Goal: Use online tool/utility: Utilize a website feature to perform a specific function

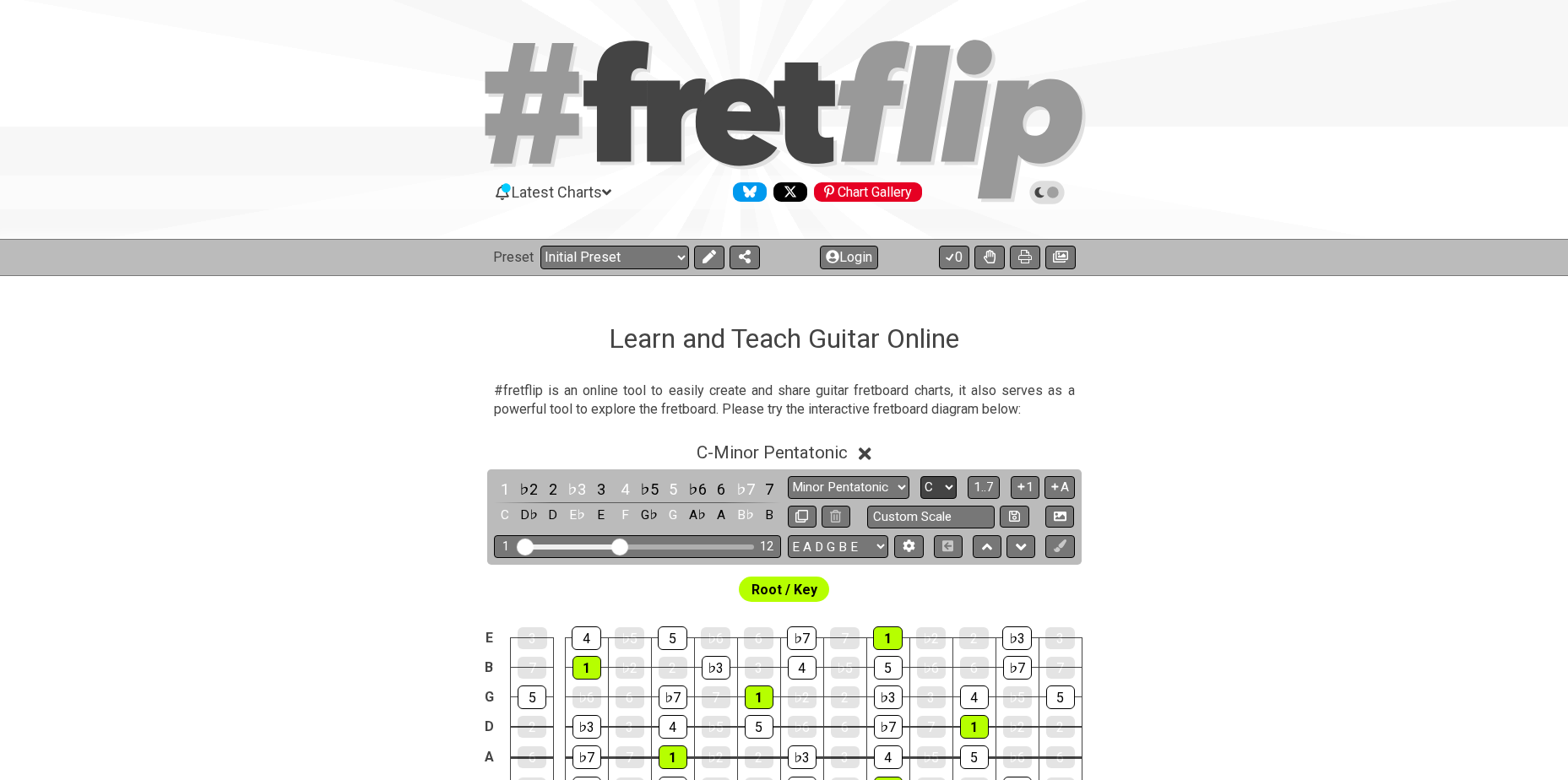
click at [936, 488] on select "A♭ A A♯ B♭ B C C♯ D♭ D D♯ E♭ E F F♯ G♭ G G♯" at bounding box center [938, 488] width 36 height 23
select select "Ab"
click at [920, 476] on select "A♭ A A♯ B♭ B C C♯ D♭ D D♯ E♭ E F F♯ G♭ G G♯" at bounding box center [938, 488] width 36 height 23
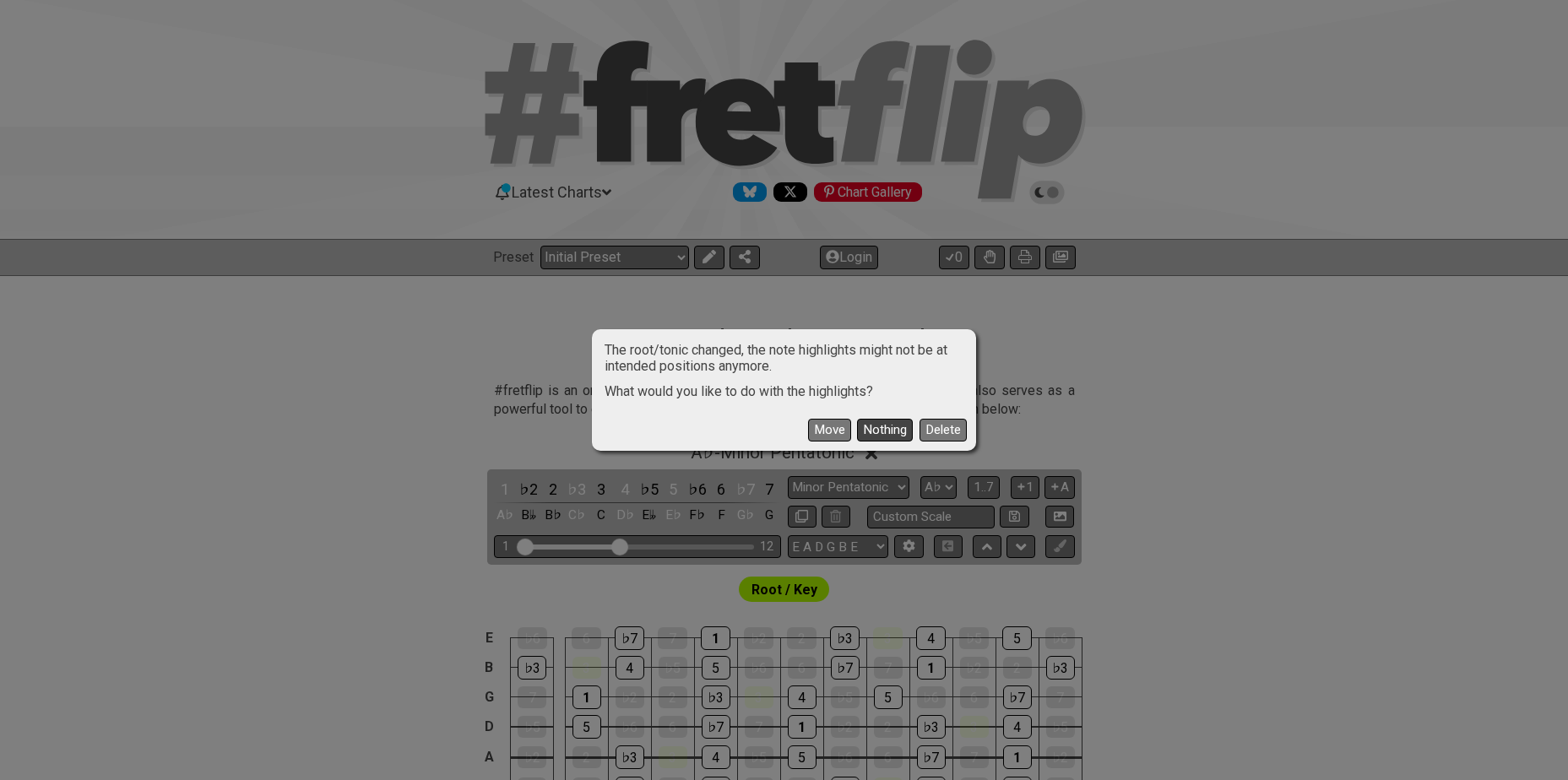
click at [884, 423] on button "Nothing" at bounding box center [884, 430] width 55 height 23
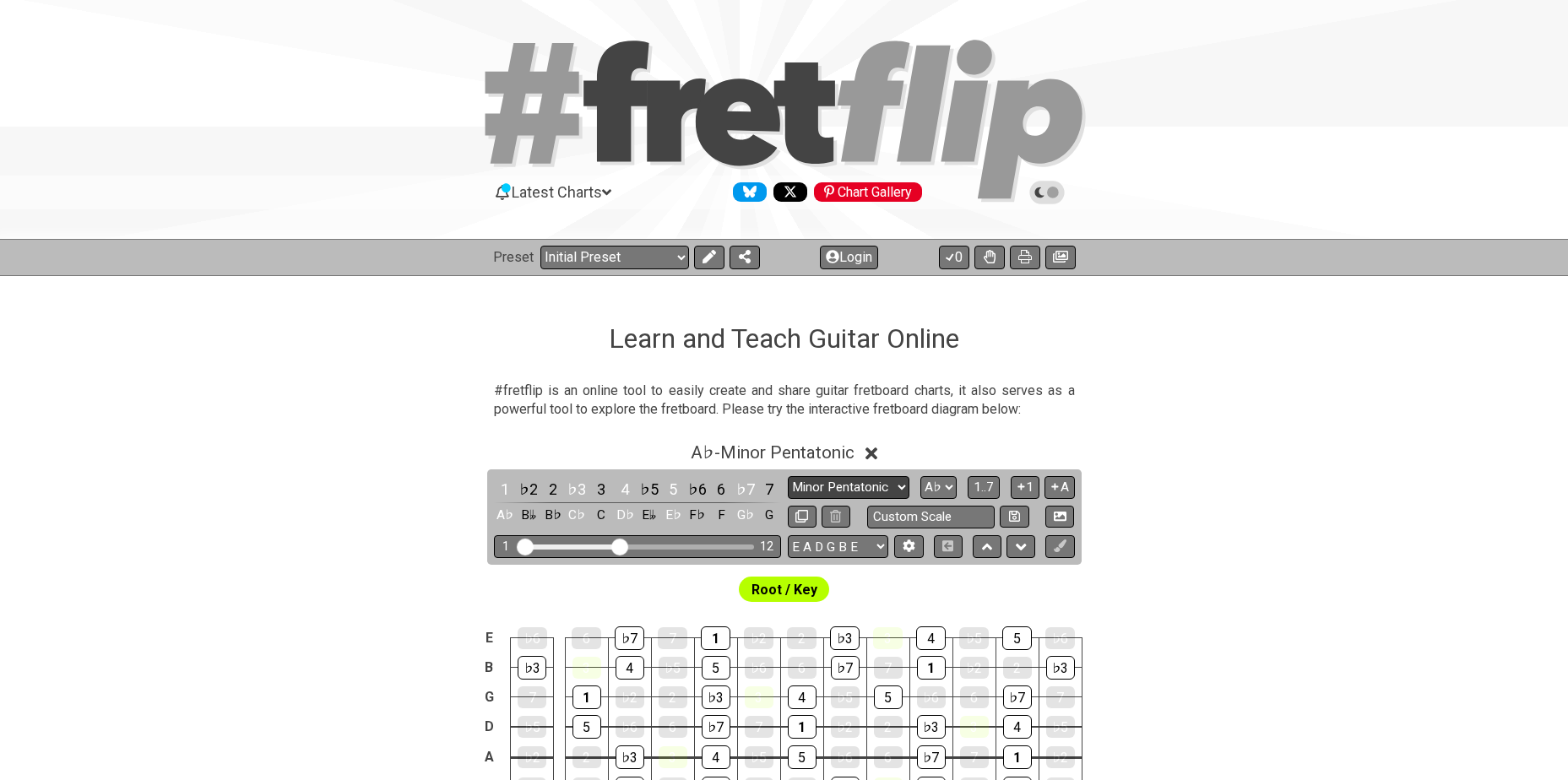
click at [899, 488] on select "Minor Pentatonic Click to edit Minor Pentatonic Major Pentatonic Minor Blues Ma…" at bounding box center [848, 488] width 122 height 23
select select "Major Pentatonic"
click at [788, 476] on select "Minor Pentatonic Click to edit Minor Pentatonic Major Pentatonic Minor Blues Ma…" at bounding box center [848, 488] width 122 height 23
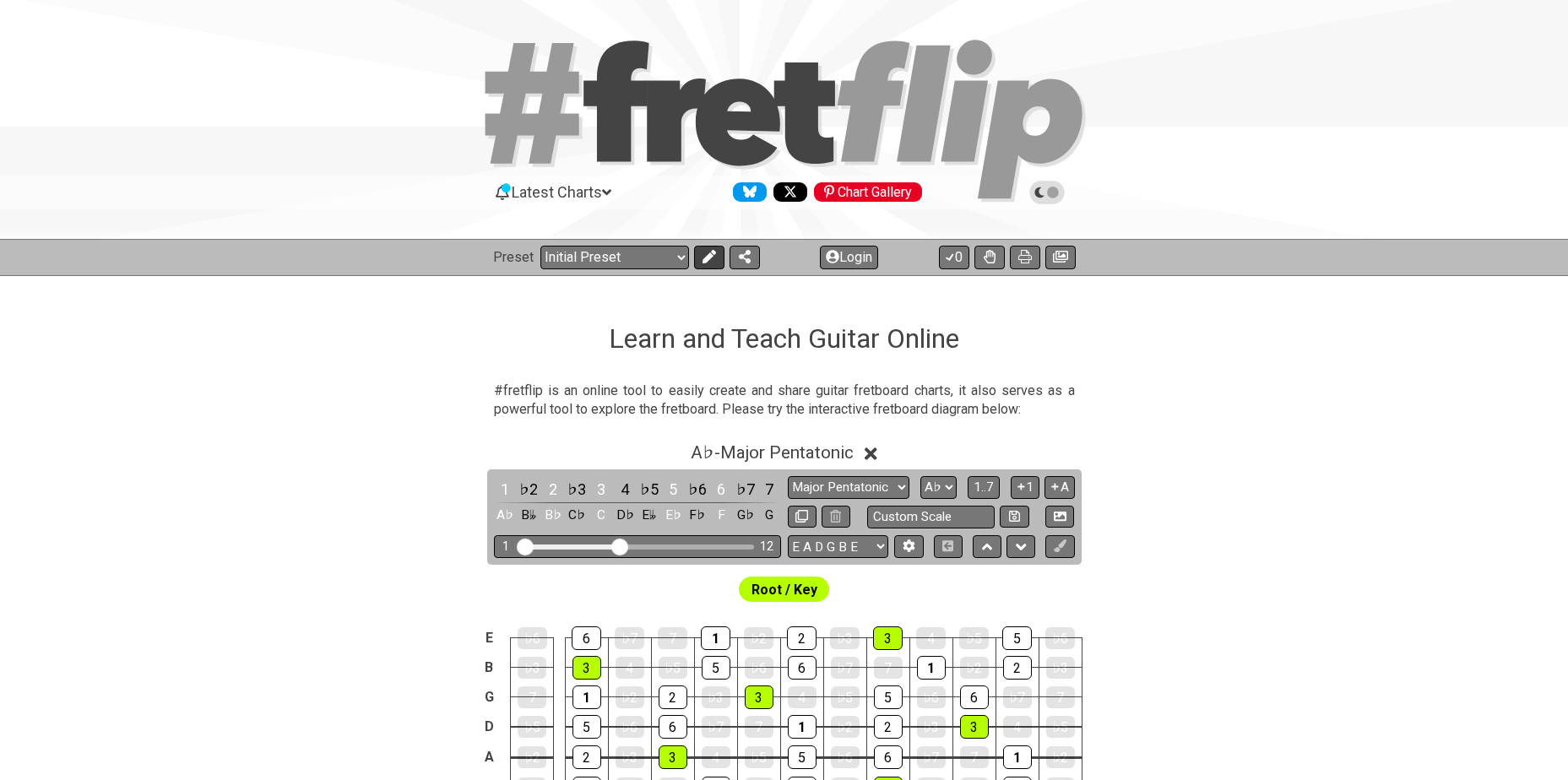
click at [714, 256] on button at bounding box center [709, 257] width 31 height 24
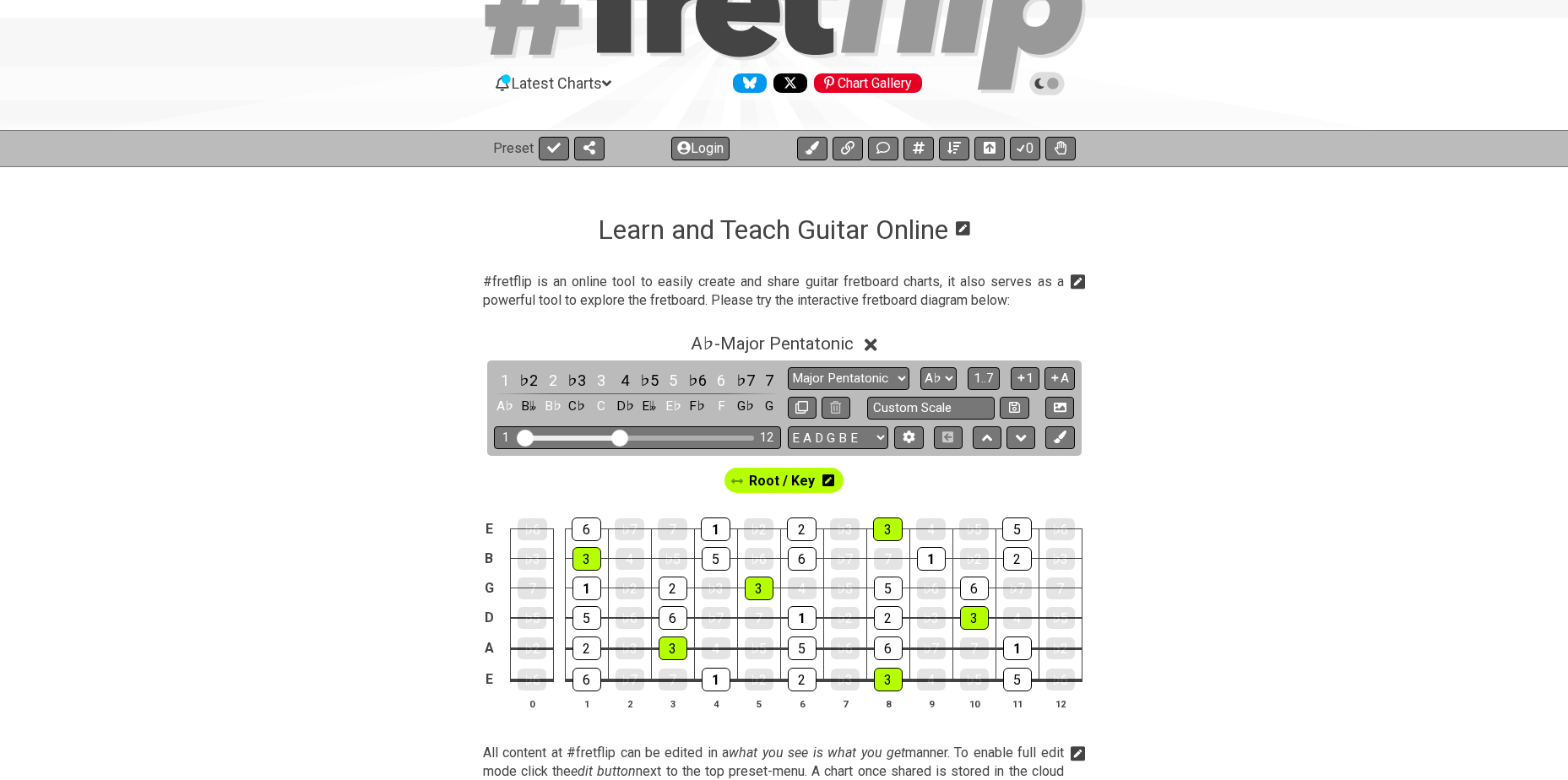
scroll to position [112, 0]
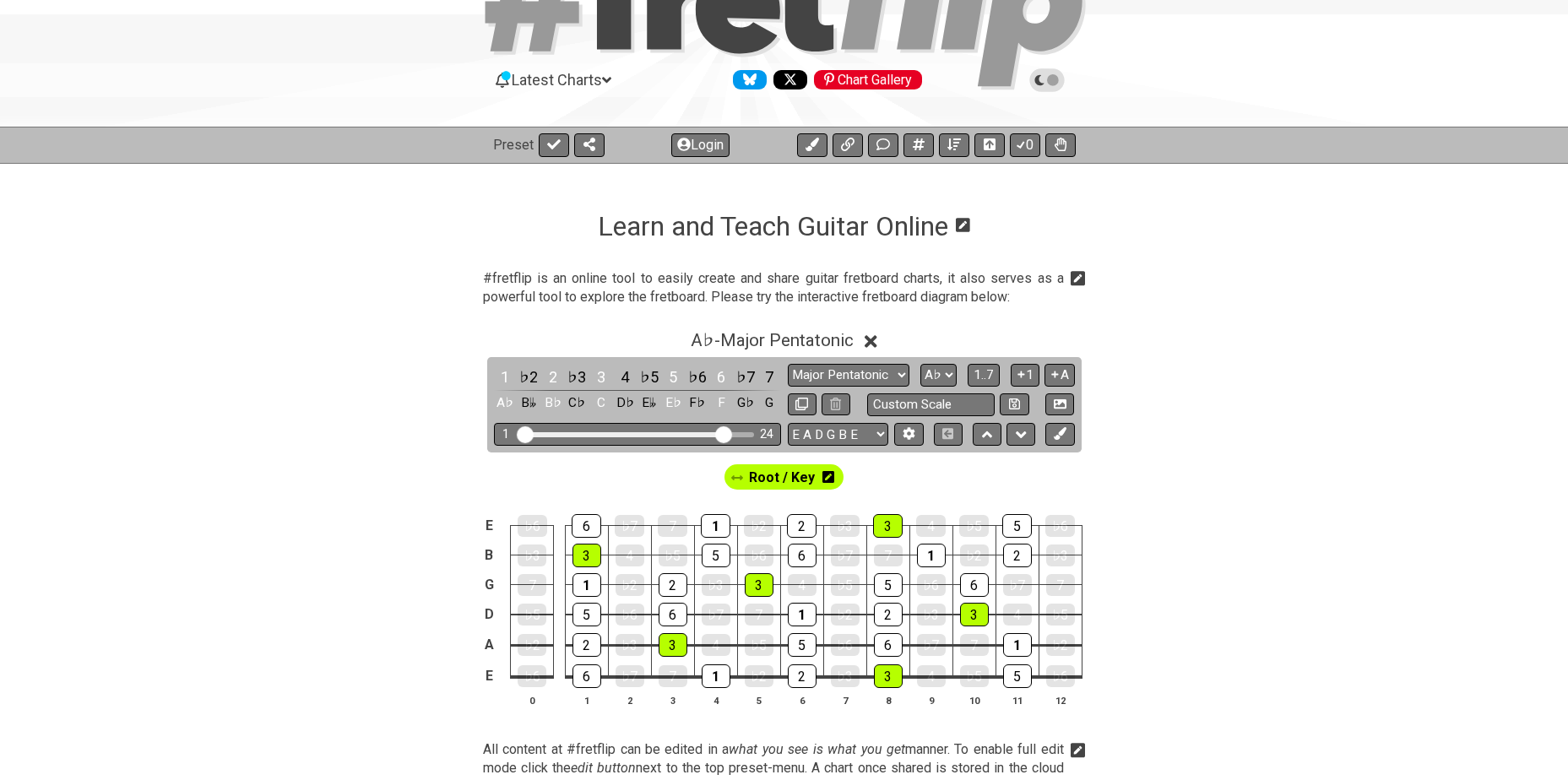
drag, startPoint x: 624, startPoint y: 433, endPoint x: 725, endPoint y: 437, distance: 101.1
click at [725, 433] on input "Visible fret range" at bounding box center [637, 433] width 240 height 0
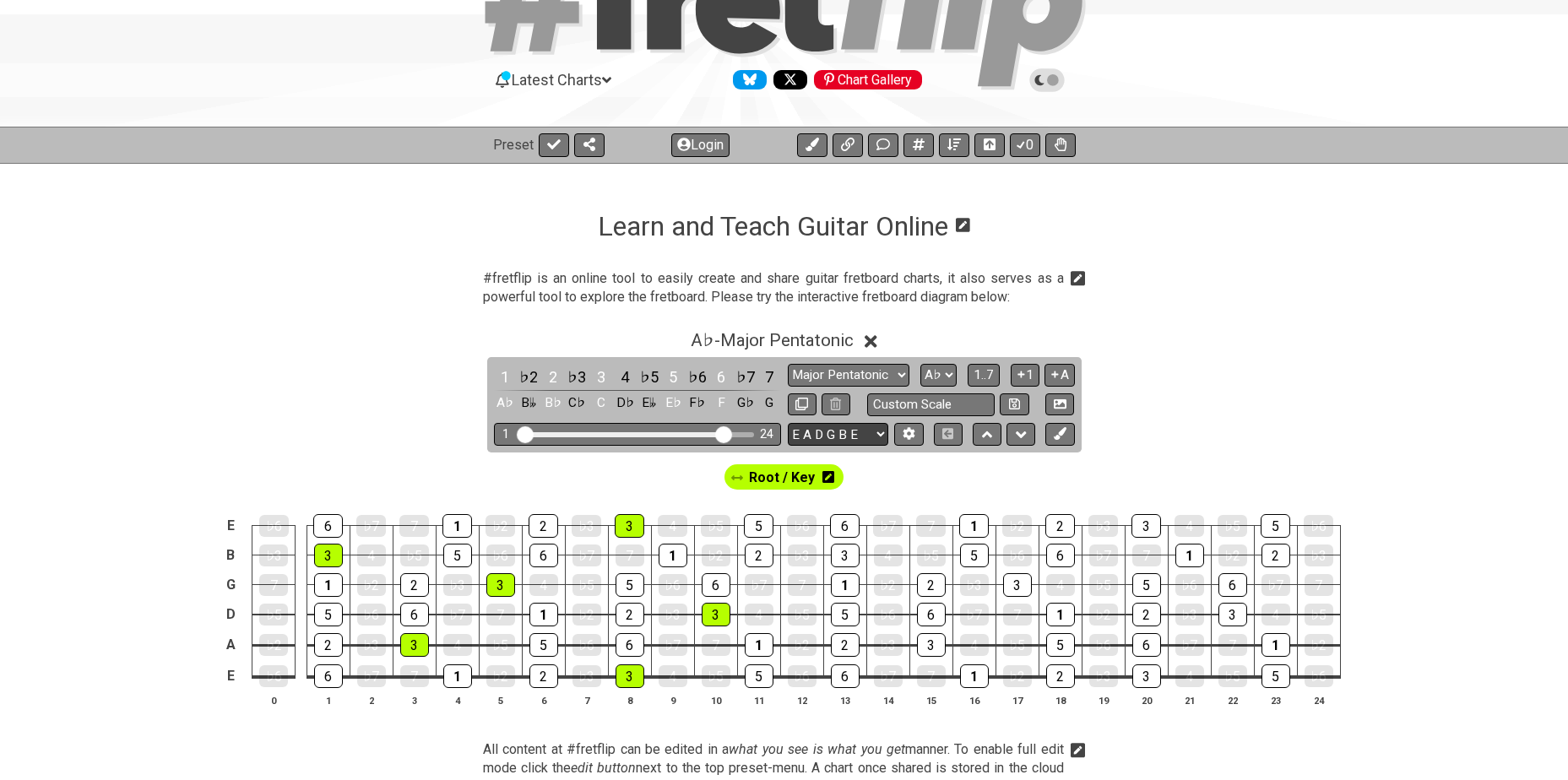
click at [848, 433] on select "E A D G B E E A D G B E E A D G B E B E A D F♯ B A D G C E A D A D G B E E♭ A♭ …" at bounding box center [838, 434] width 100 height 23
select select "A D G C F A D"
click at [788, 423] on select "E A D G B E E A D G B E E A D G B E B E A D F♯ B A D G C E A D A D G B E E♭ A♭ …" at bounding box center [838, 434] width 100 height 23
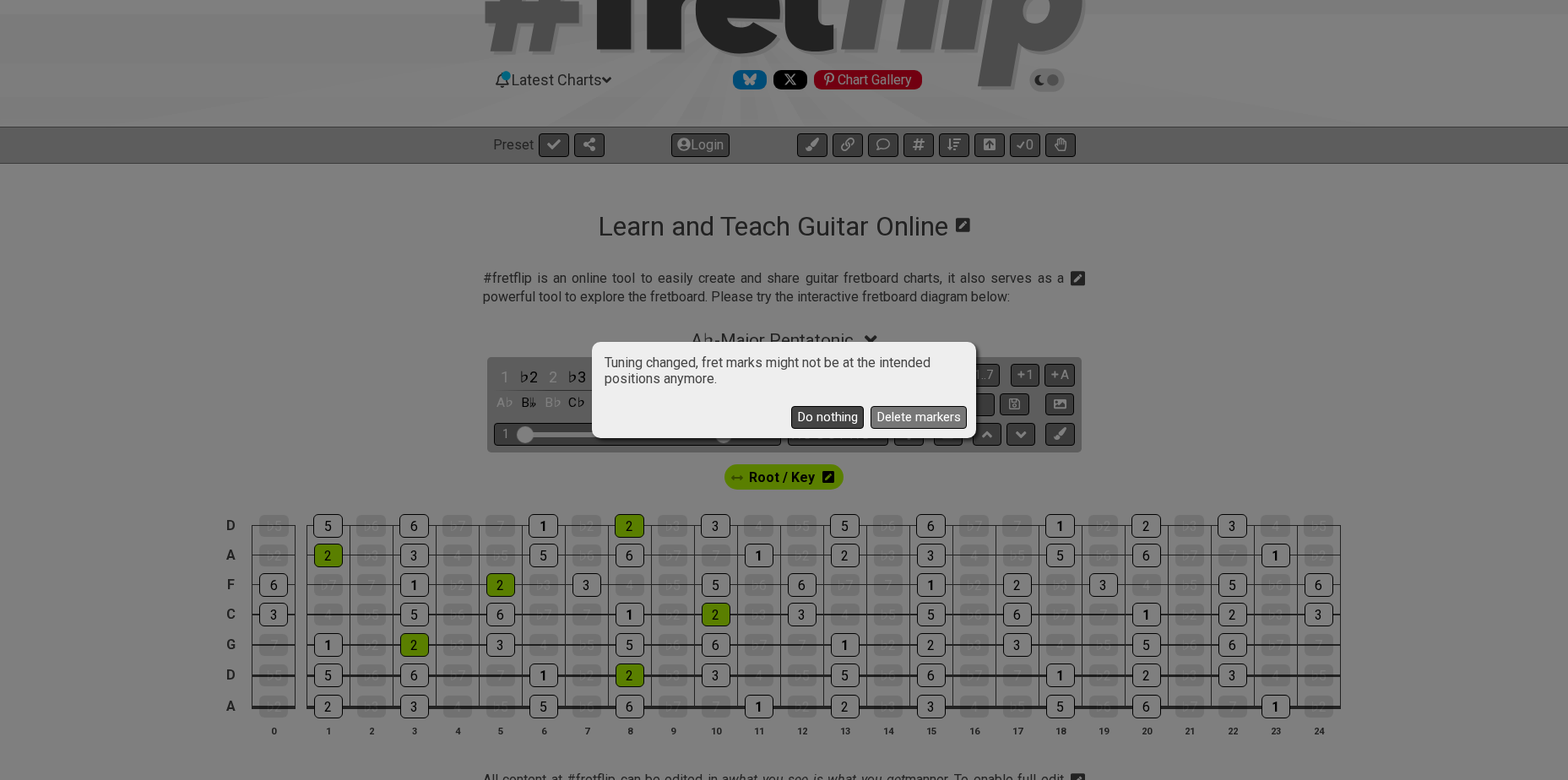
click at [850, 418] on button "Do nothing" at bounding box center [827, 418] width 73 height 23
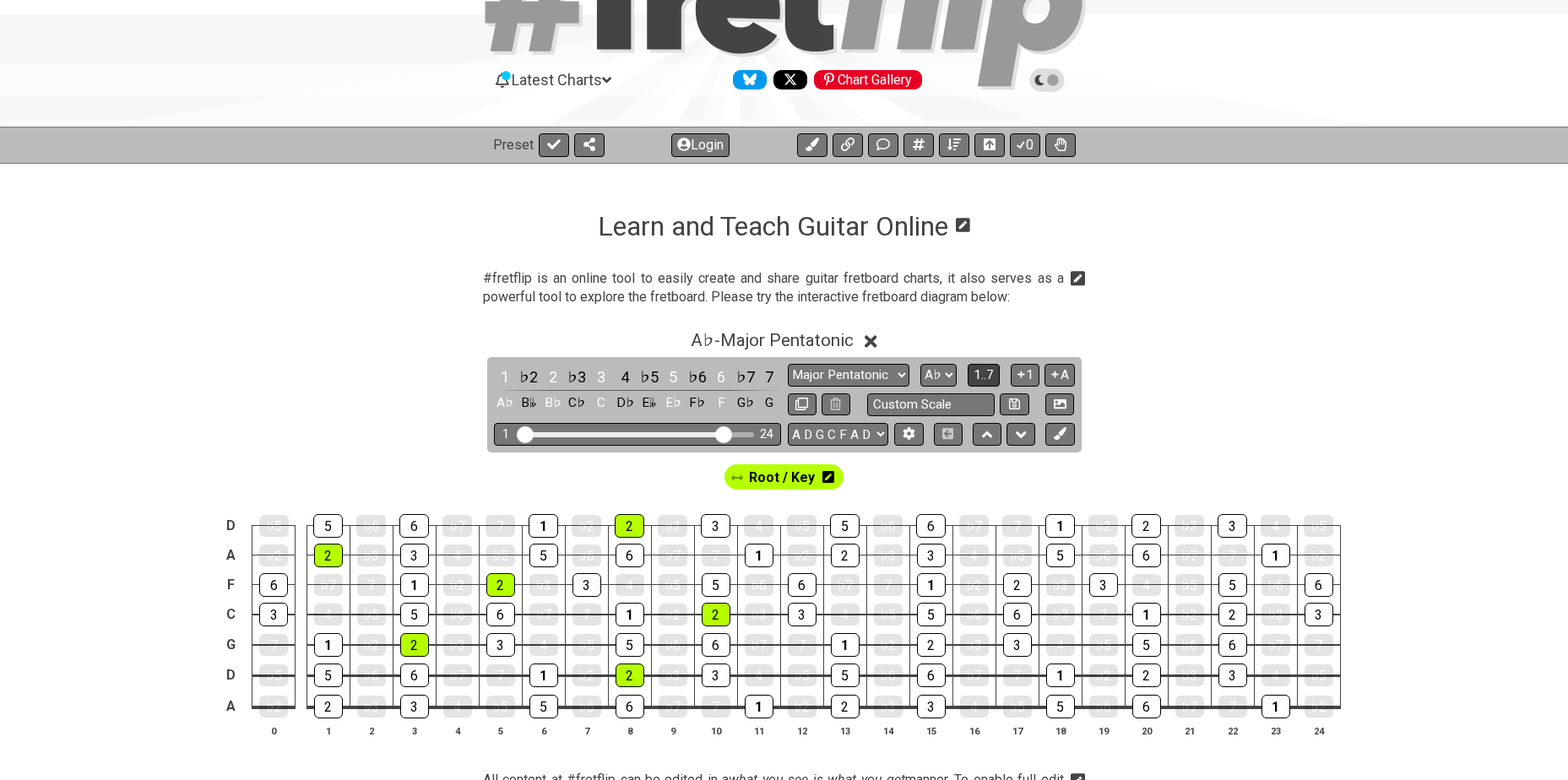
click at [981, 369] on span "1..7" at bounding box center [983, 374] width 20 height 15
click at [982, 373] on span "..." at bounding box center [984, 374] width 8 height 15
click at [827, 479] on icon at bounding box center [827, 476] width 11 height 11
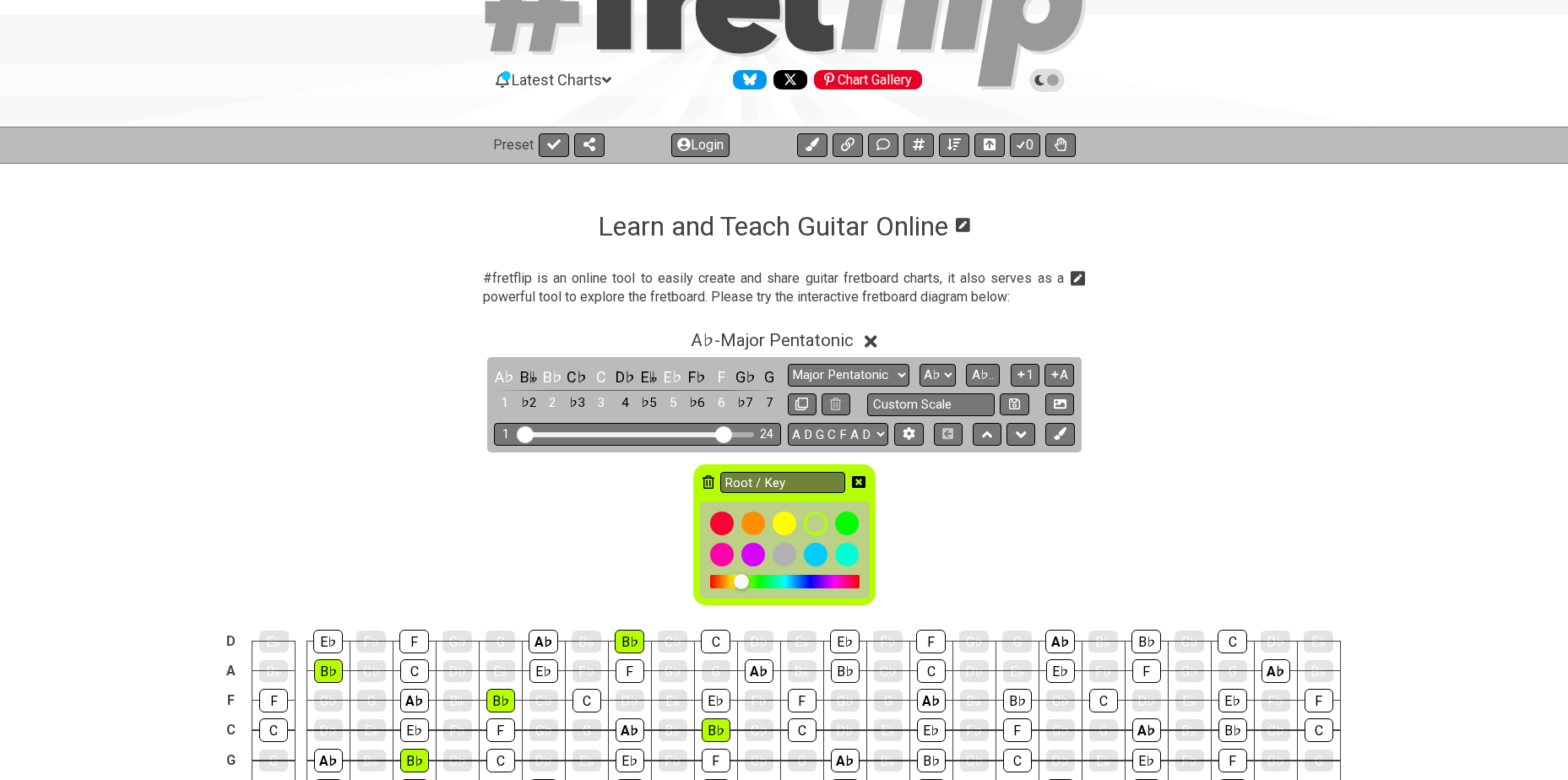
click at [709, 483] on icon at bounding box center [707, 482] width 11 height 13
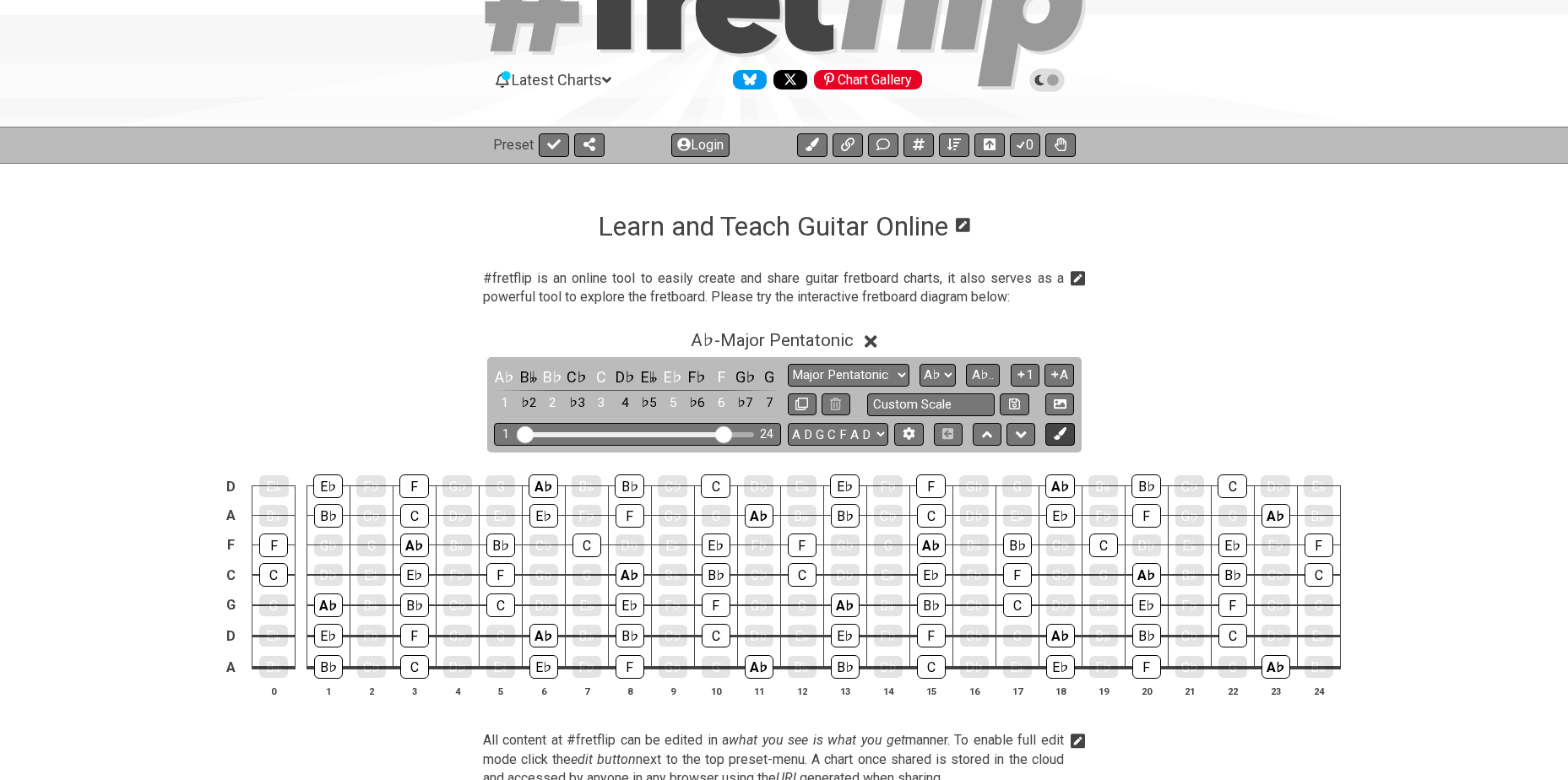
click at [1054, 432] on icon at bounding box center [1060, 433] width 12 height 12
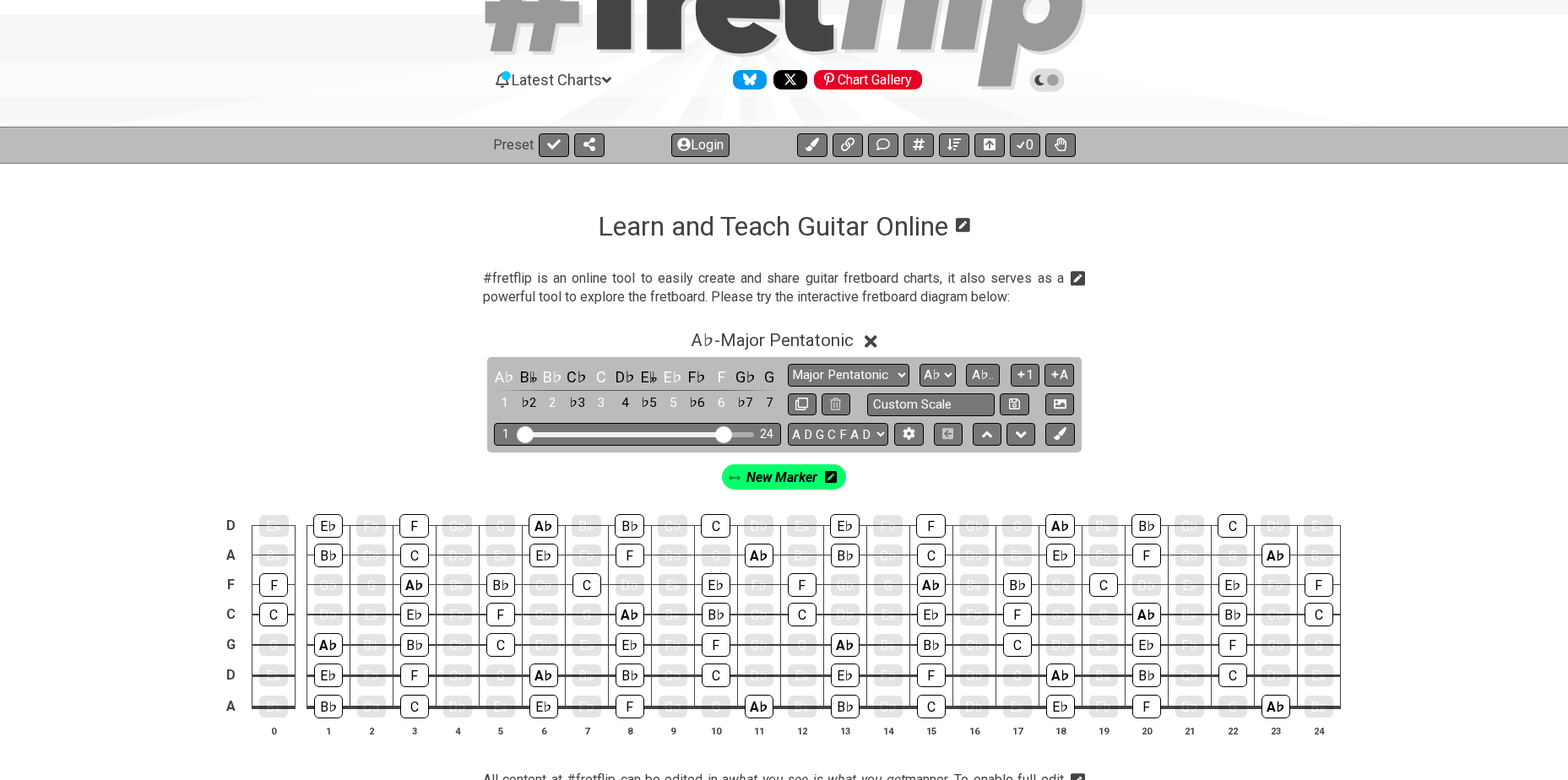
click at [829, 480] on icon at bounding box center [830, 476] width 11 height 13
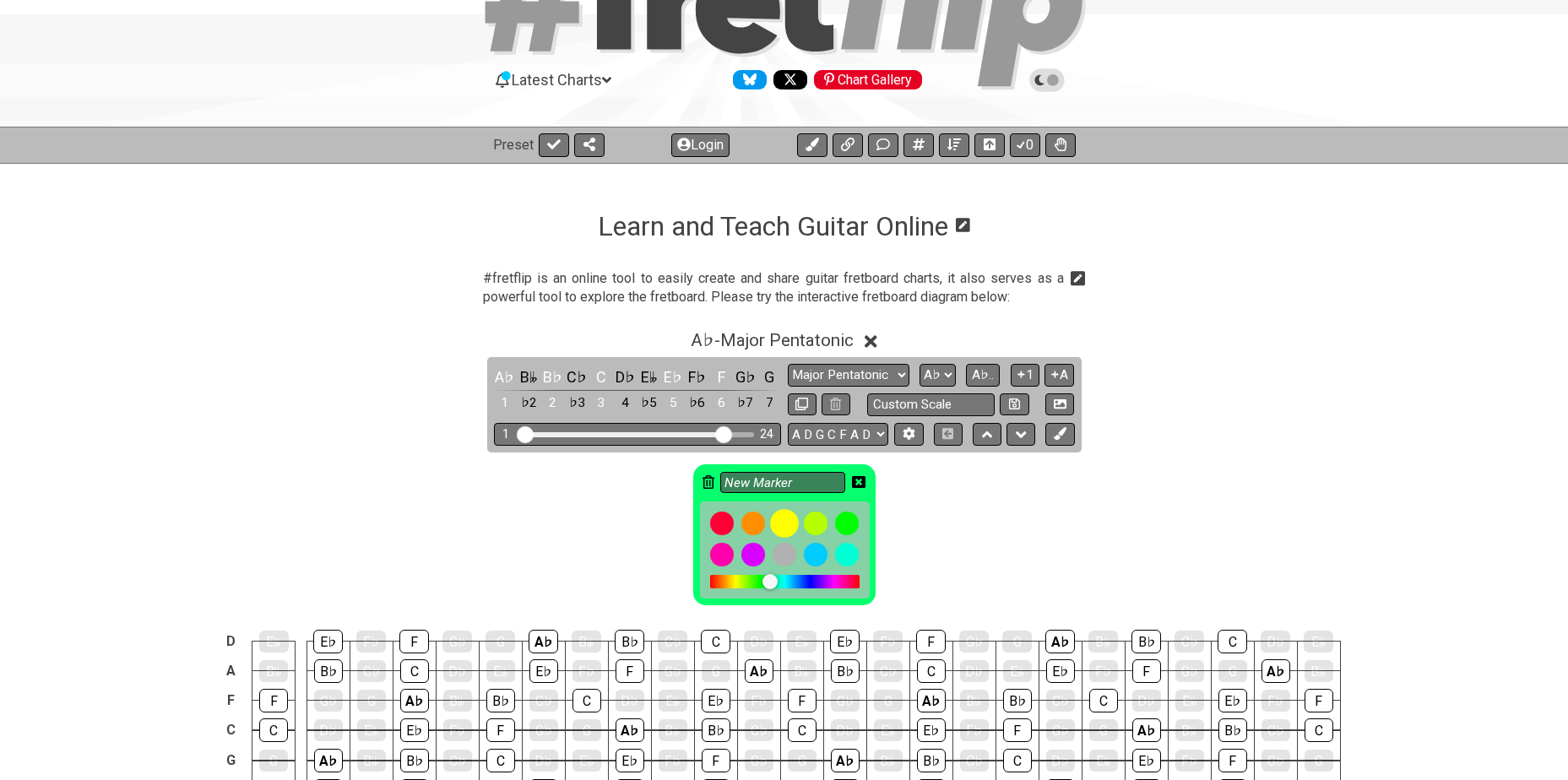
click at [787, 520] on div at bounding box center [784, 523] width 29 height 29
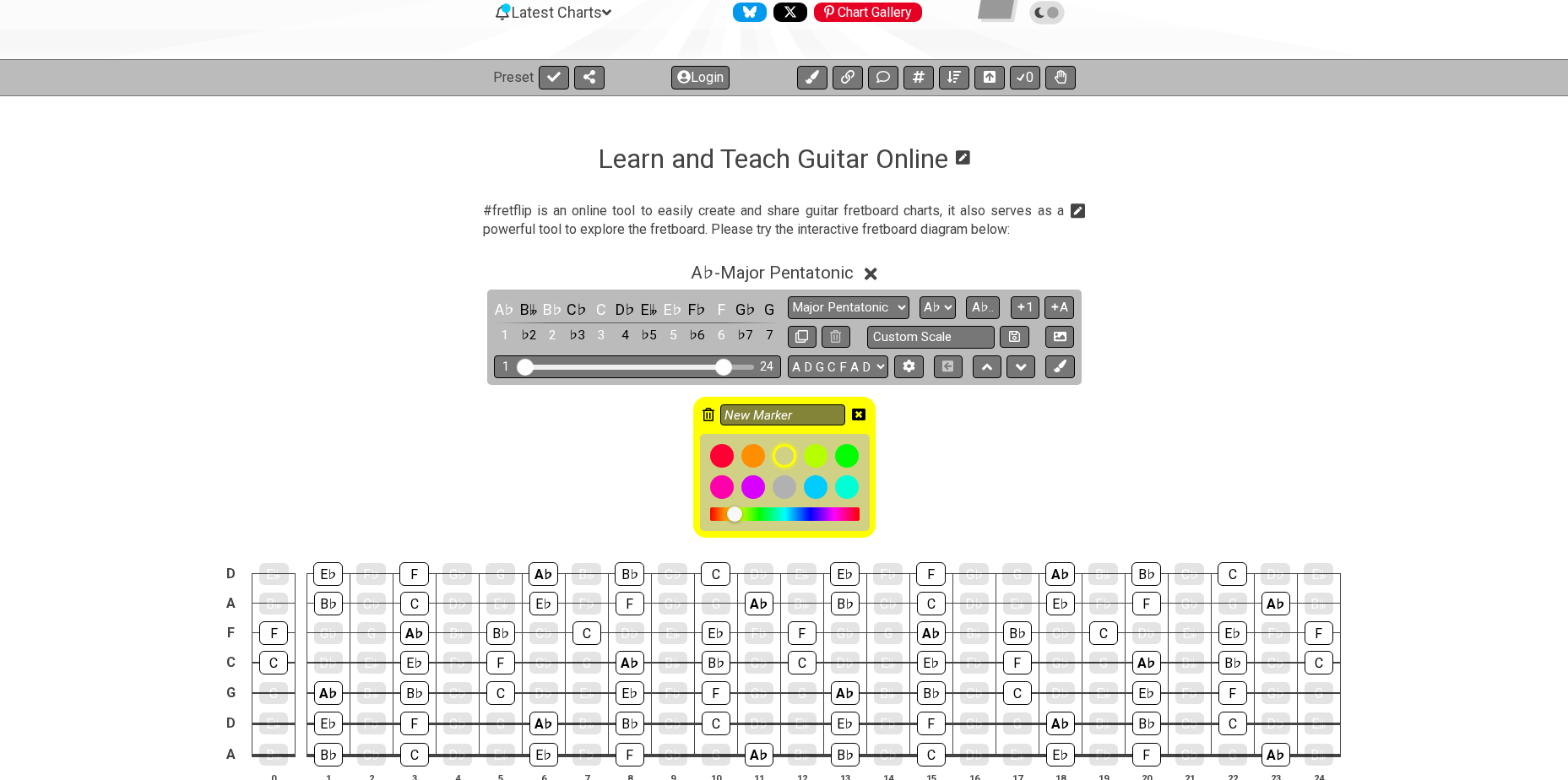
scroll to position [197, 0]
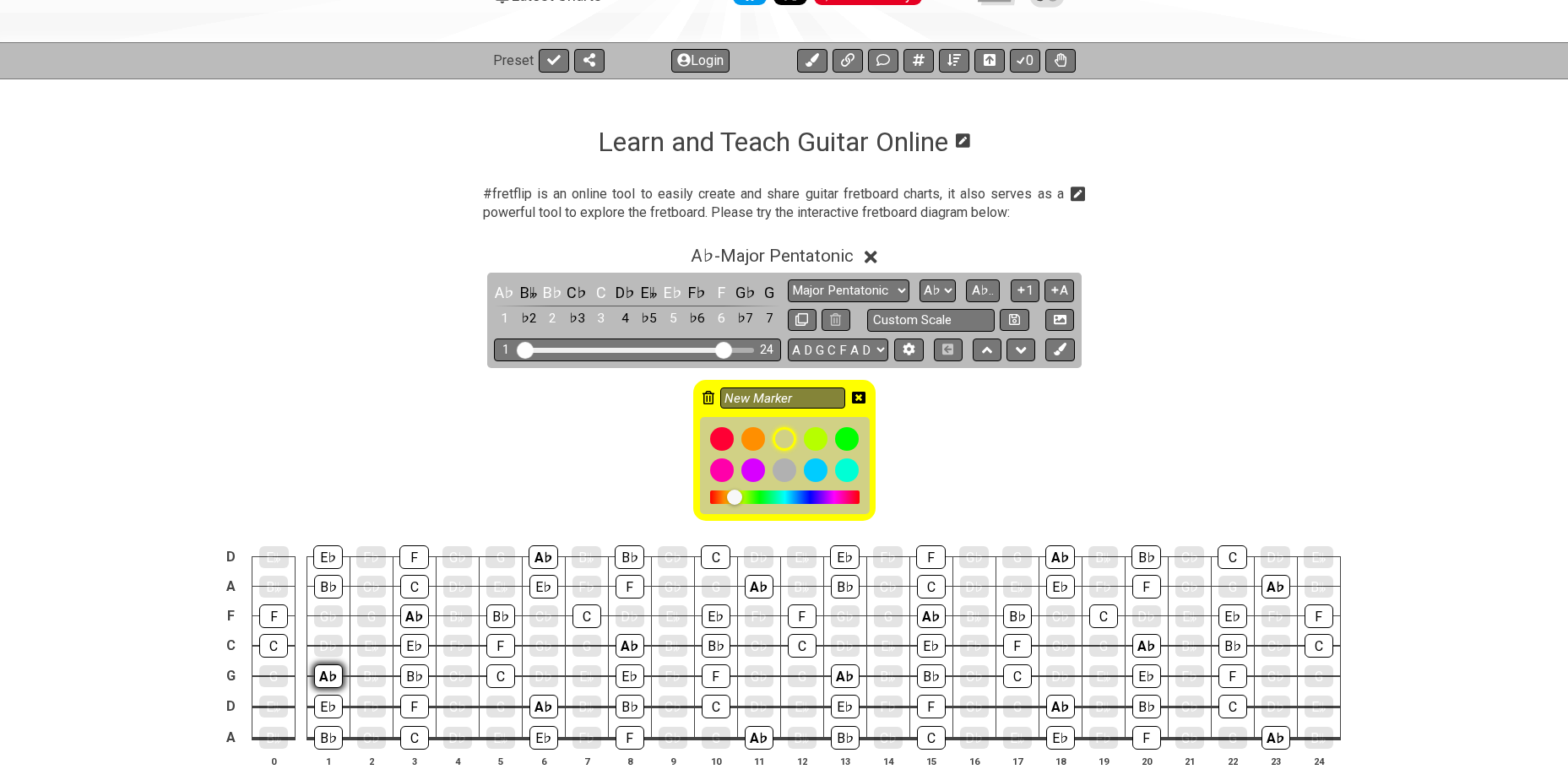
click at [321, 676] on div "A♭" at bounding box center [328, 676] width 29 height 24
click at [412, 617] on div "A♭" at bounding box center [414, 616] width 29 height 24
click at [549, 545] on div "A♭" at bounding box center [543, 556] width 30 height 24
click at [540, 697] on div "A♭" at bounding box center [543, 706] width 29 height 24
click at [619, 641] on div "A♭" at bounding box center [629, 646] width 29 height 24
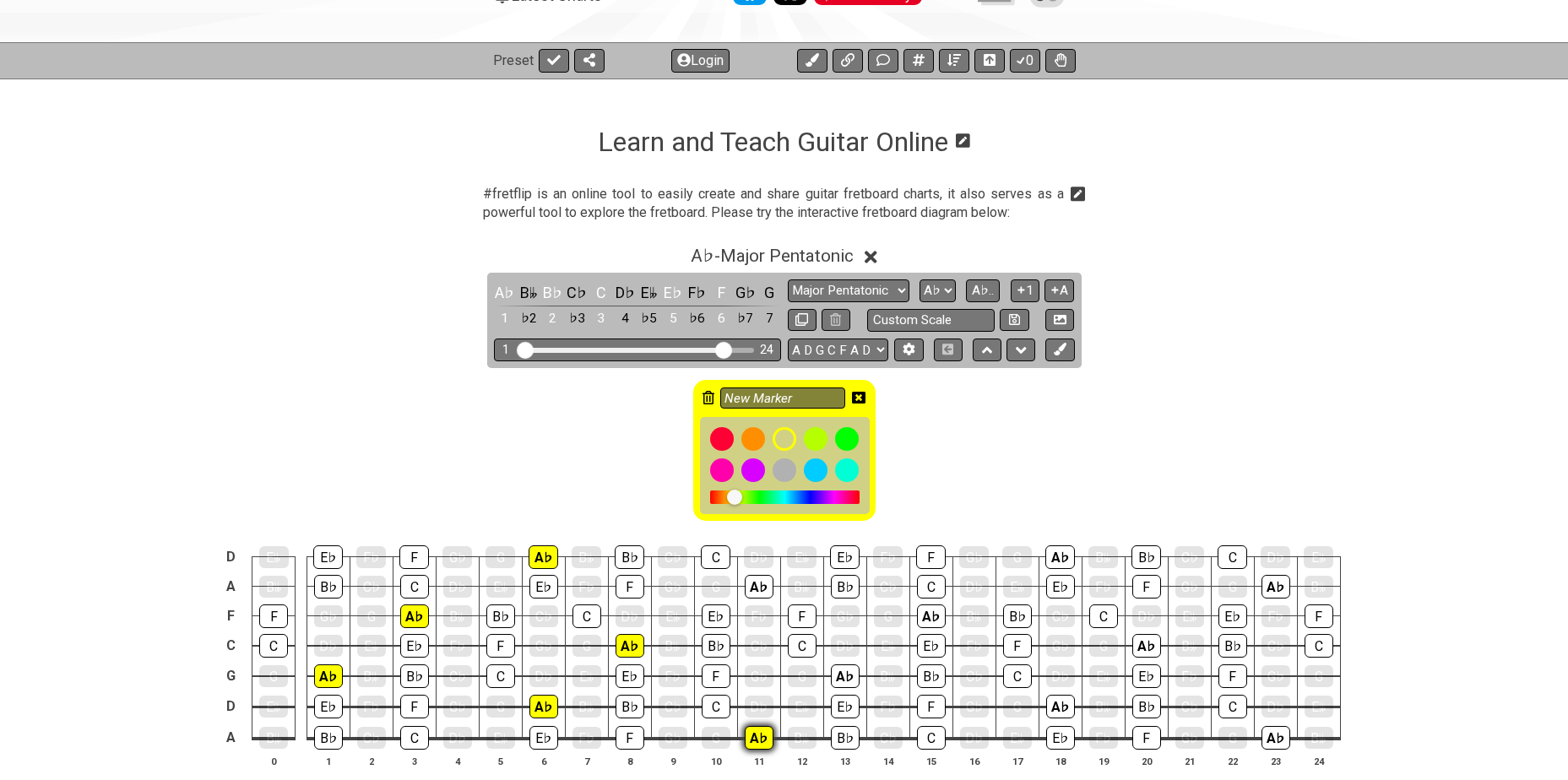
click at [758, 736] on div "A♭" at bounding box center [759, 737] width 29 height 24
click at [755, 580] on div "A♭" at bounding box center [759, 586] width 29 height 24
click at [836, 672] on div "A♭" at bounding box center [845, 676] width 29 height 24
click at [924, 613] on div "A♭" at bounding box center [931, 616] width 29 height 24
click at [1052, 705] on div "A♭" at bounding box center [1060, 706] width 29 height 24
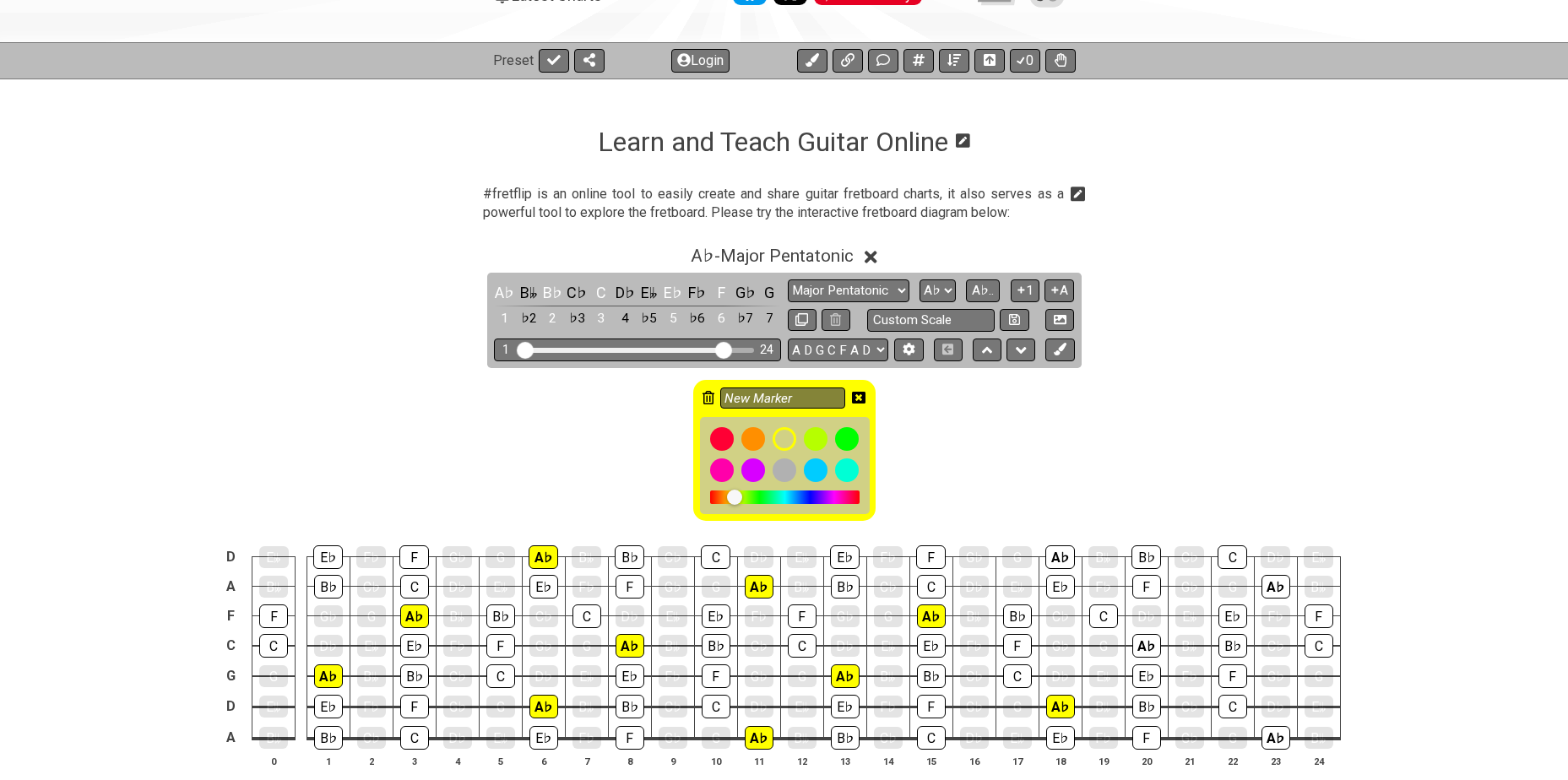
click at [1054, 540] on td "A♭" at bounding box center [1059, 542] width 43 height 30
click at [1064, 559] on div "A♭" at bounding box center [1060, 556] width 30 height 24
click at [1145, 644] on div "A♭" at bounding box center [1146, 646] width 29 height 24
click at [1271, 734] on div "A♭" at bounding box center [1275, 737] width 29 height 24
click at [1273, 583] on div "A♭" at bounding box center [1275, 586] width 29 height 24
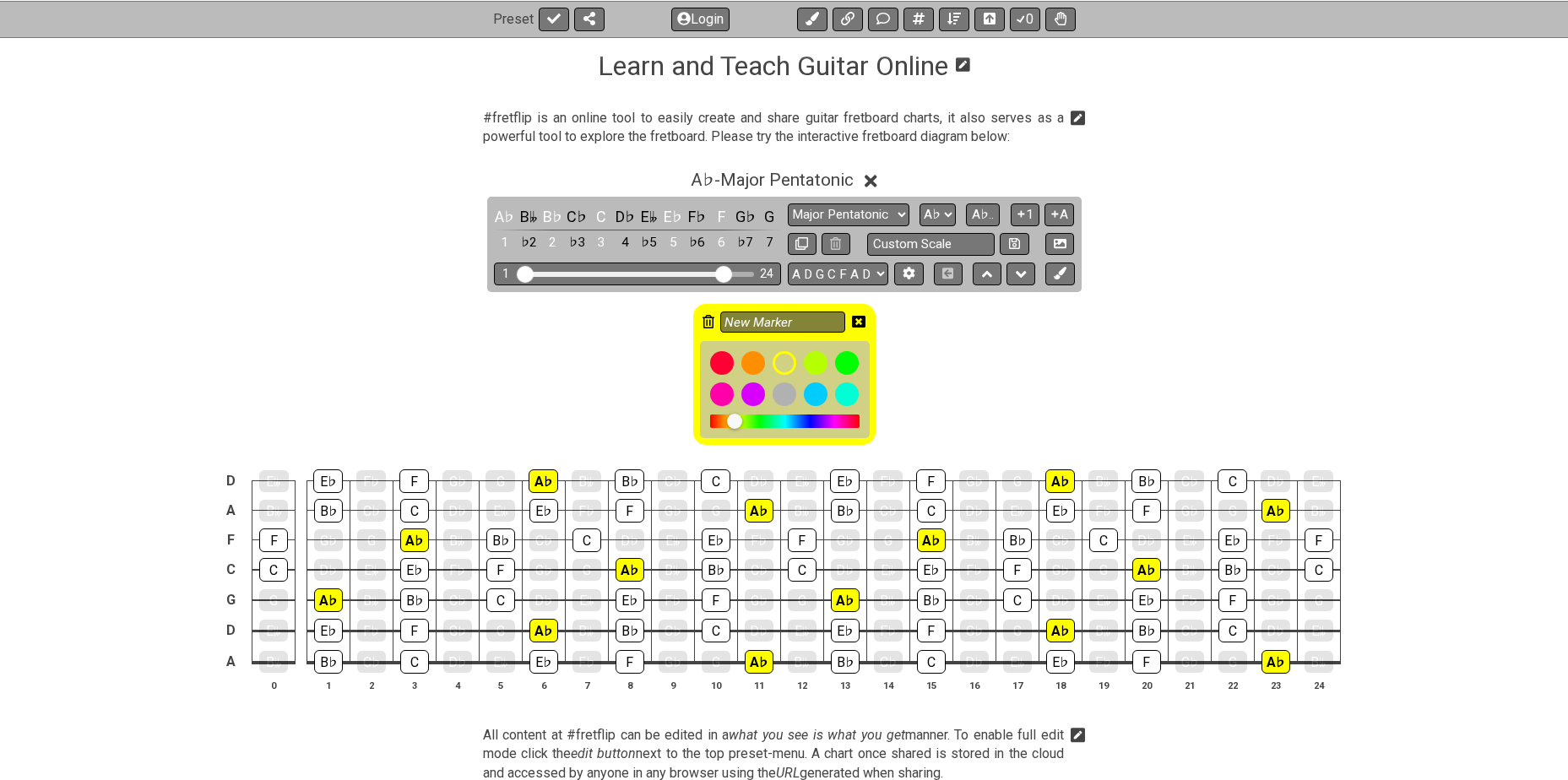
scroll to position [281, 0]
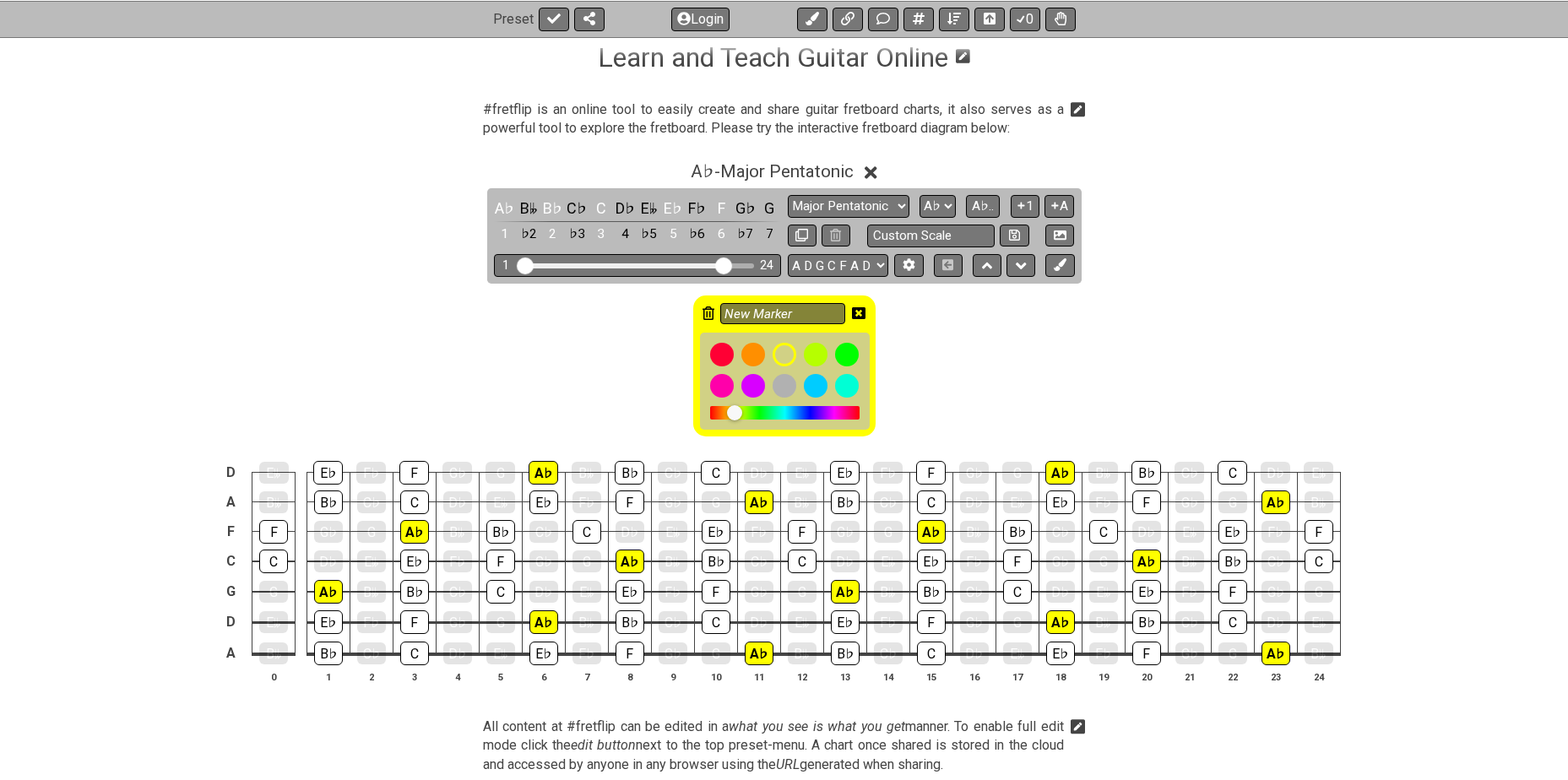
click at [857, 313] on icon at bounding box center [858, 312] width 13 height 13
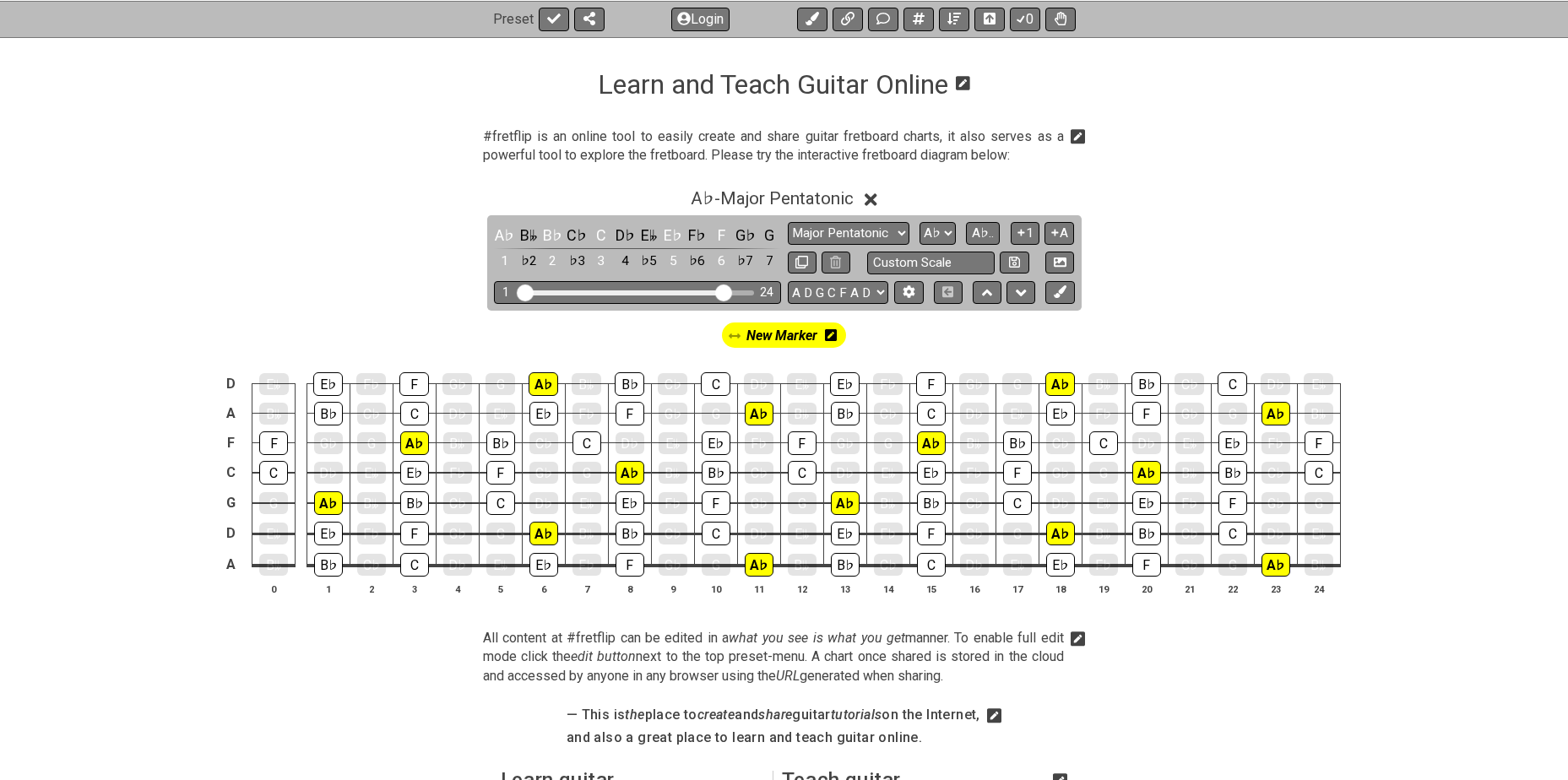
scroll to position [254, 0]
